Goal: Information Seeking & Learning: Learn about a topic

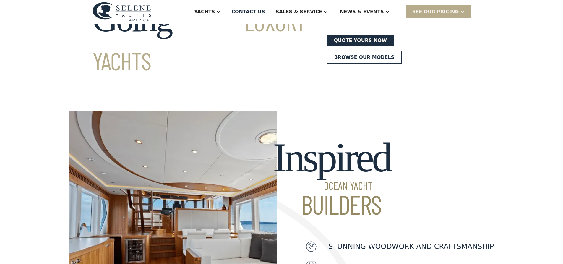
scroll to position [89, 0]
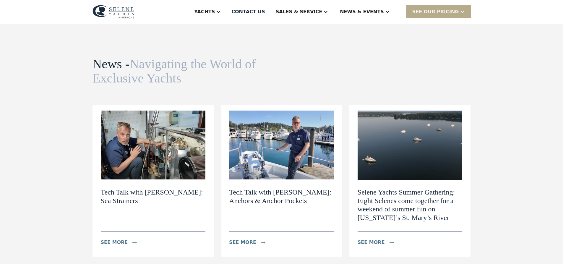
click at [254, 192] on h2 "Tech Talk with [PERSON_NAME]: Anchors & Anchor Pockets" at bounding box center [281, 196] width 105 height 17
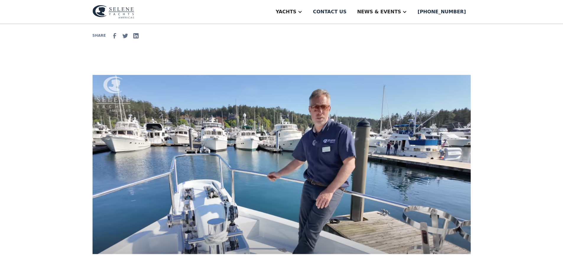
scroll to position [148, 0]
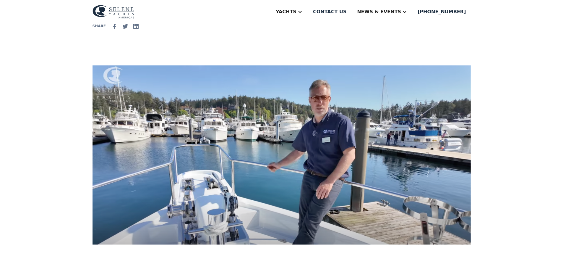
drag, startPoint x: 35, startPoint y: 82, endPoint x: 43, endPoint y: 61, distance: 22.7
